Goal: Obtain resource: Download file/media

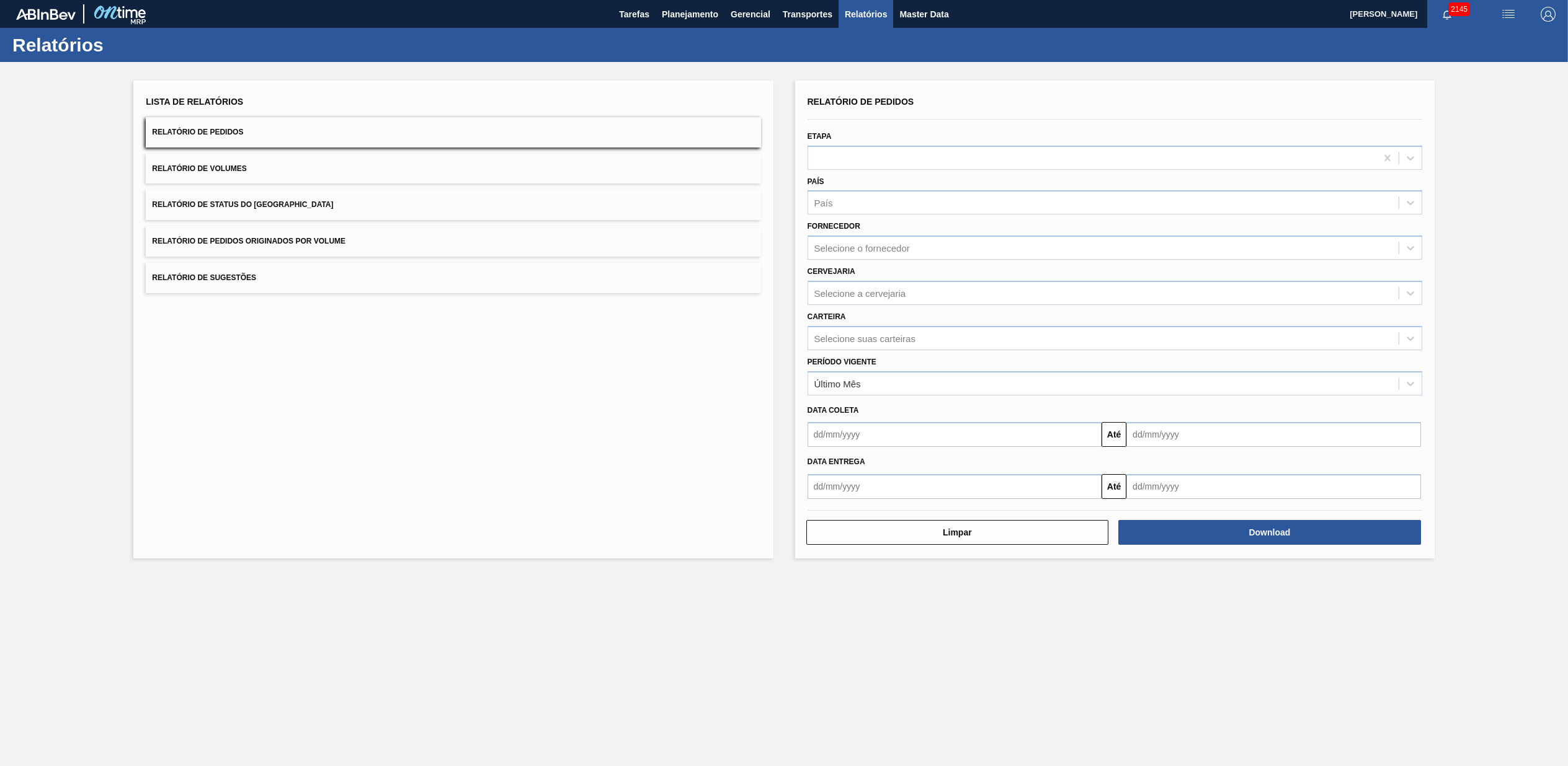
click at [391, 237] on button "Relatório de Pedidos Originados por Volume" at bounding box center [453, 242] width 614 height 31
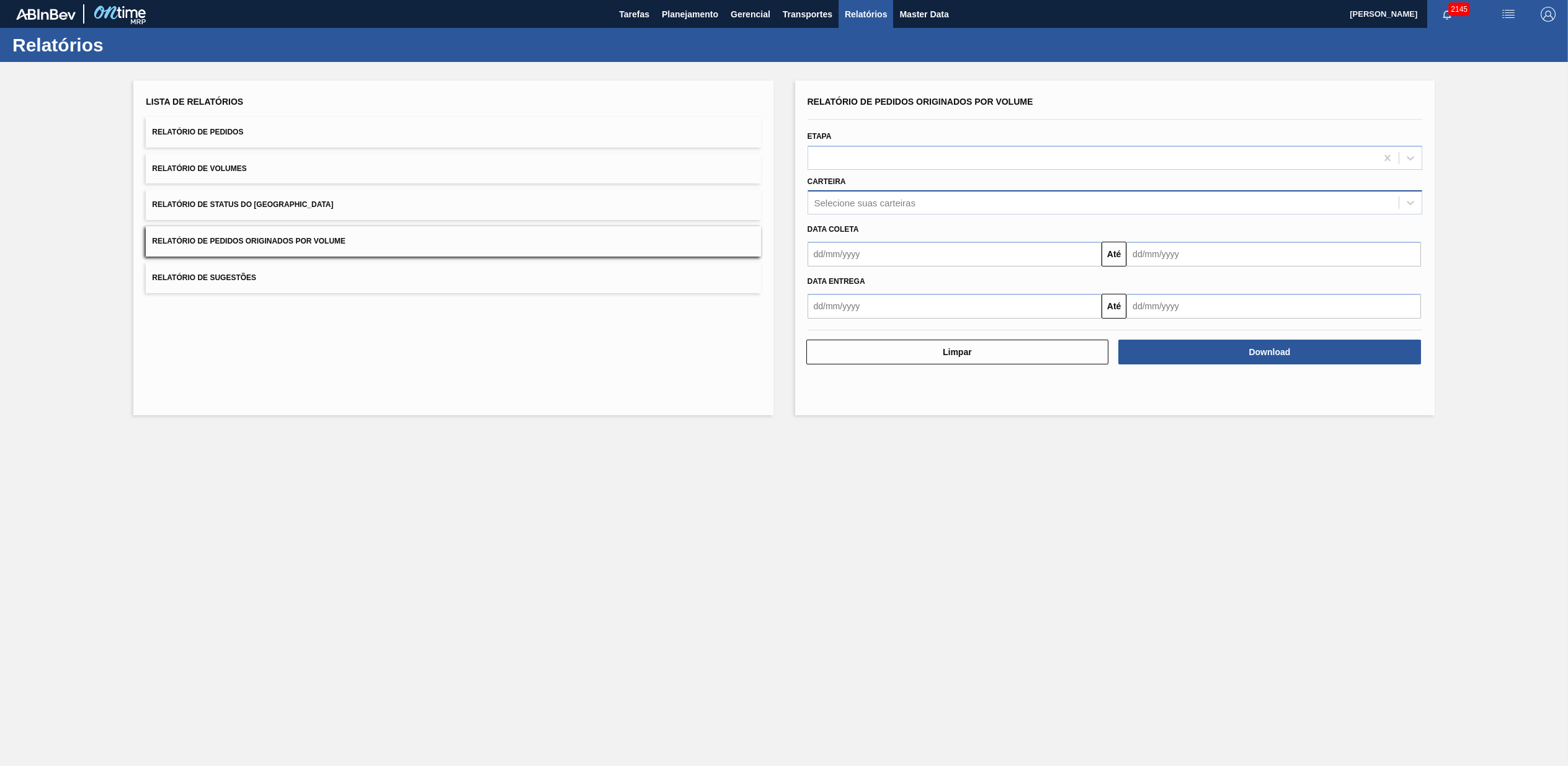
click at [892, 211] on div "Selecione suas carteiras" at bounding box center [1104, 203] width 591 height 18
type input "vidro"
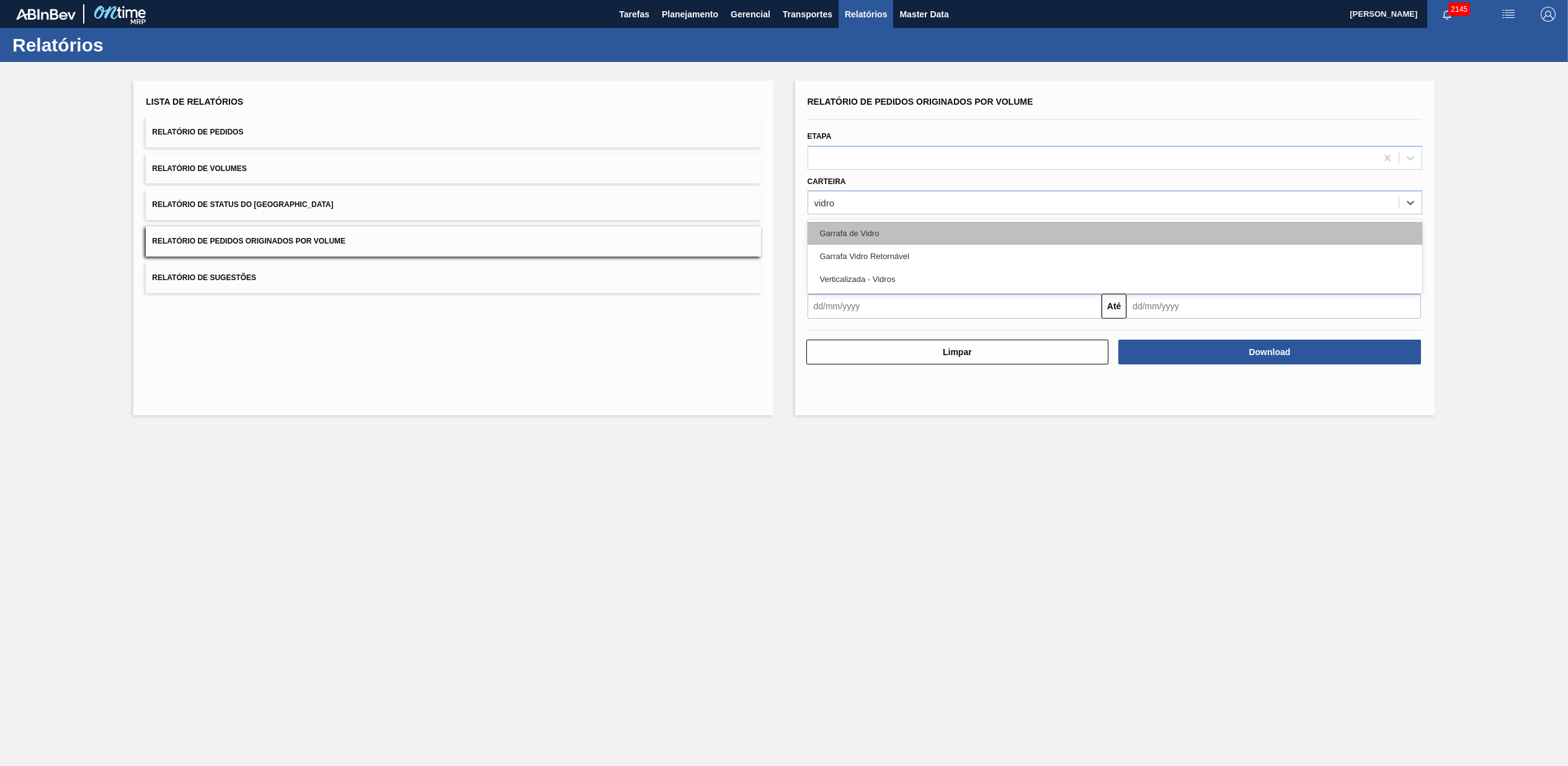
click at [848, 230] on div "Garrafa de Vidro" at bounding box center [1115, 234] width 614 height 23
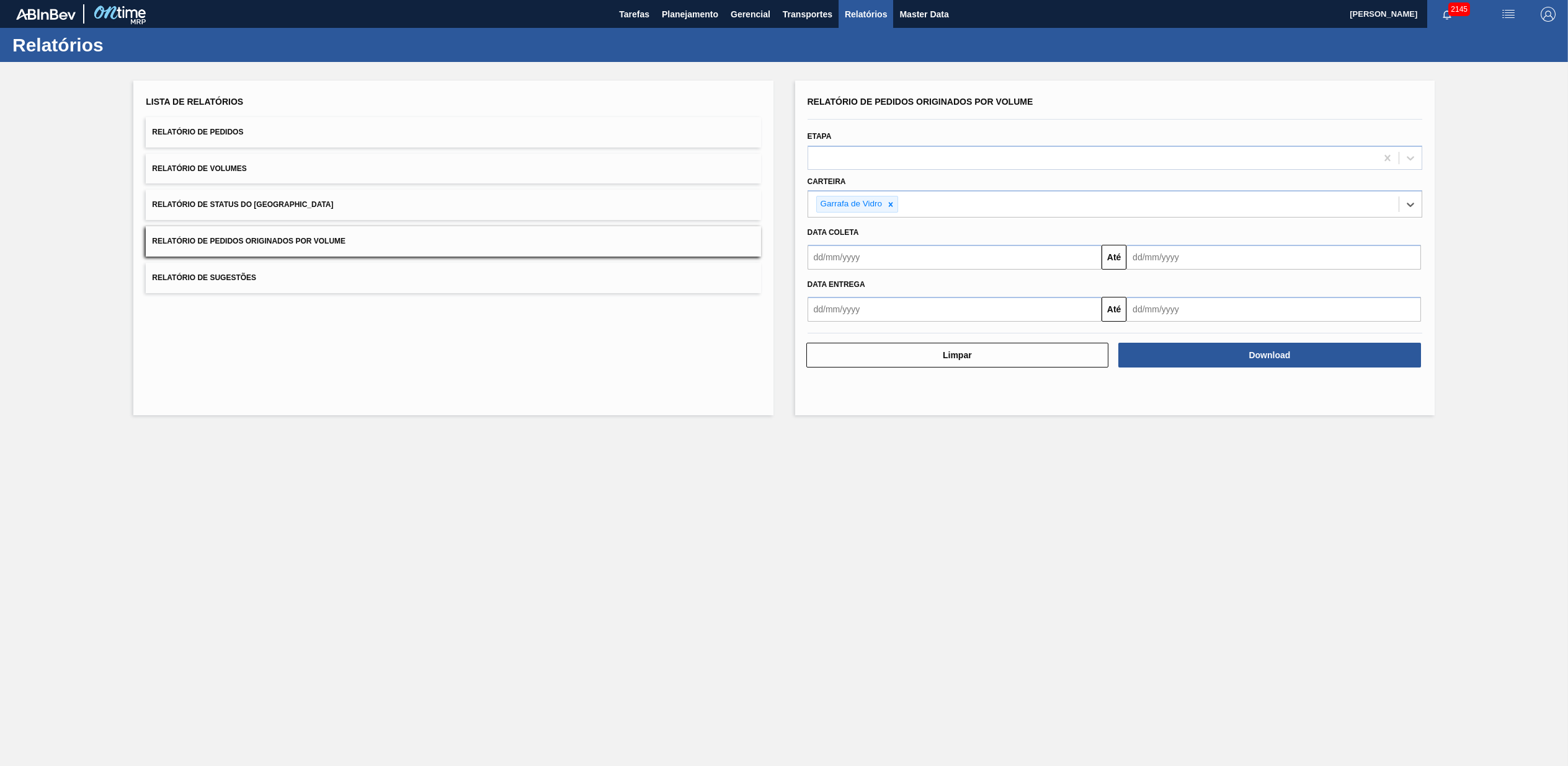
click at [874, 254] on input "text" at bounding box center [955, 257] width 294 height 25
type input "[DATE]"
click at [1204, 262] on input "[DATE]" at bounding box center [1274, 257] width 294 height 25
click at [1182, 404] on div "26" at bounding box center [1182, 407] width 17 height 17
type input "[DATE]"
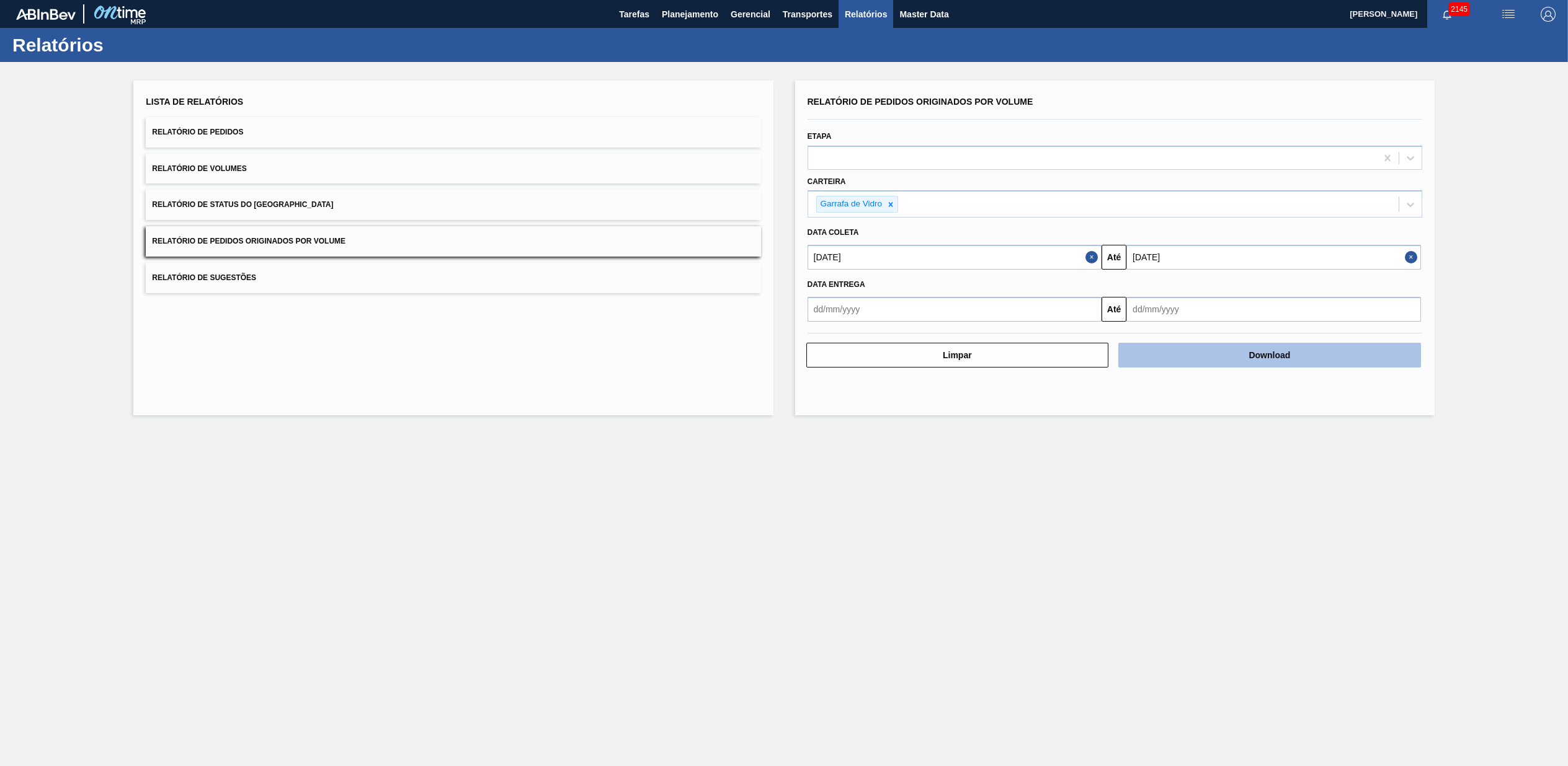
click at [1160, 360] on button "Download" at bounding box center [1270, 355] width 303 height 25
drag, startPoint x: 590, startPoint y: 554, endPoint x: 411, endPoint y: 640, distance: 198.6
click at [579, 556] on main "Tarefas Planejamento Gerencial Transportes Relatórios Master Data [PERSON_NAME]…" at bounding box center [784, 383] width 1568 height 766
